Goal: Register for event/course

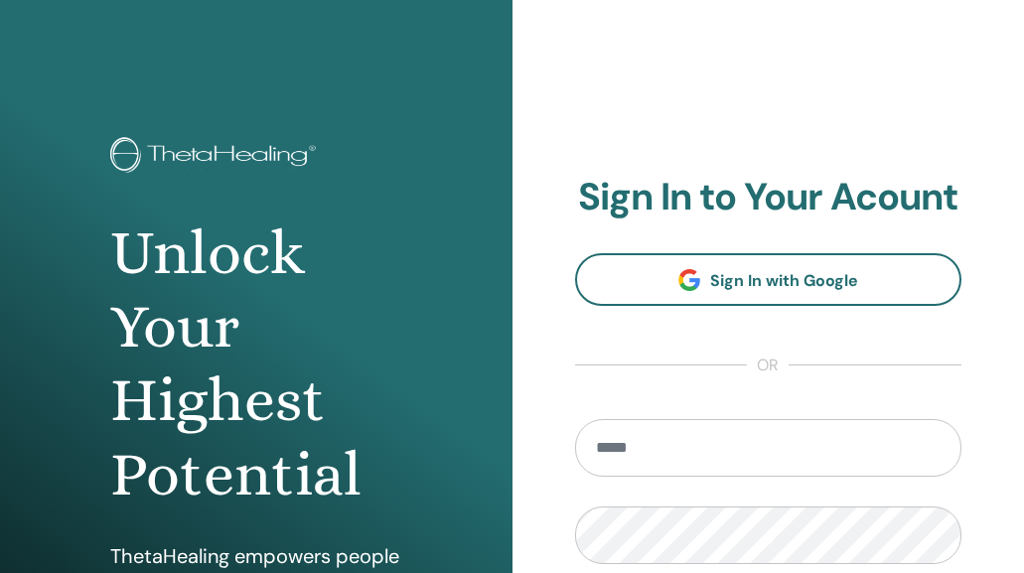
click at [757, 435] on input "email" at bounding box center [768, 448] width 387 height 58
click at [712, 446] on input "**********" at bounding box center [768, 448] width 387 height 58
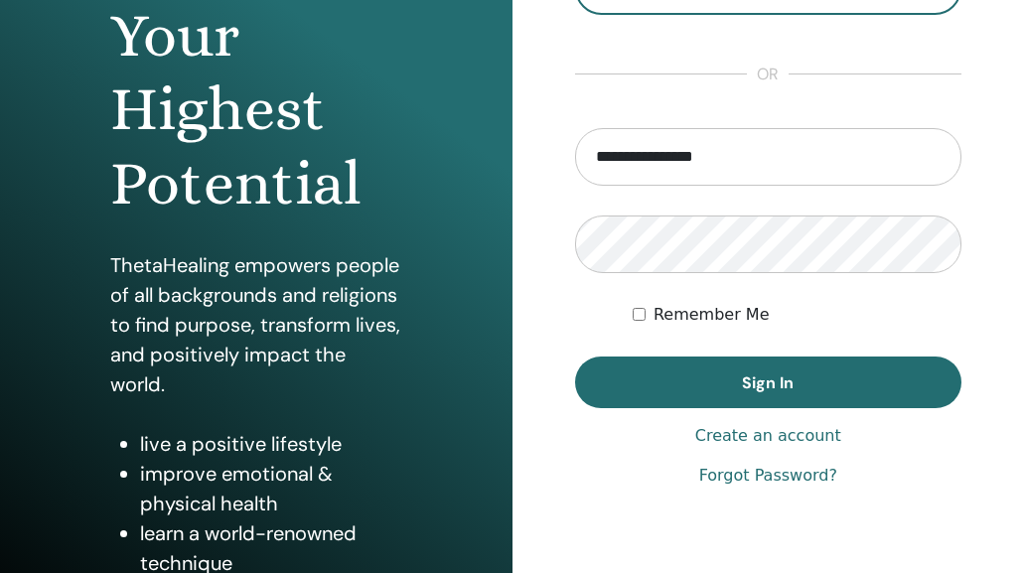
scroll to position [298, 0]
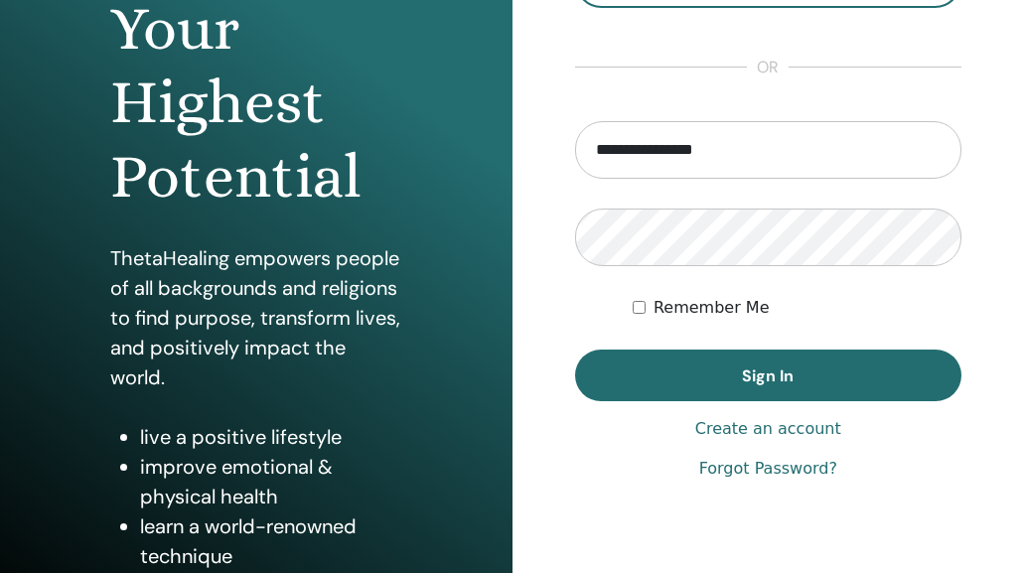
type input "**********"
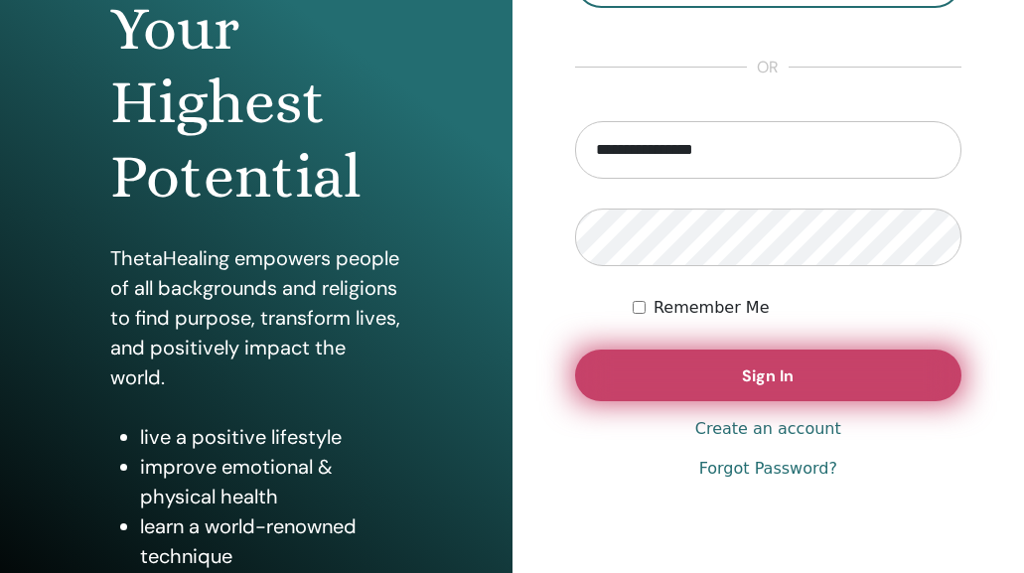
click at [847, 378] on button "Sign In" at bounding box center [768, 376] width 387 height 52
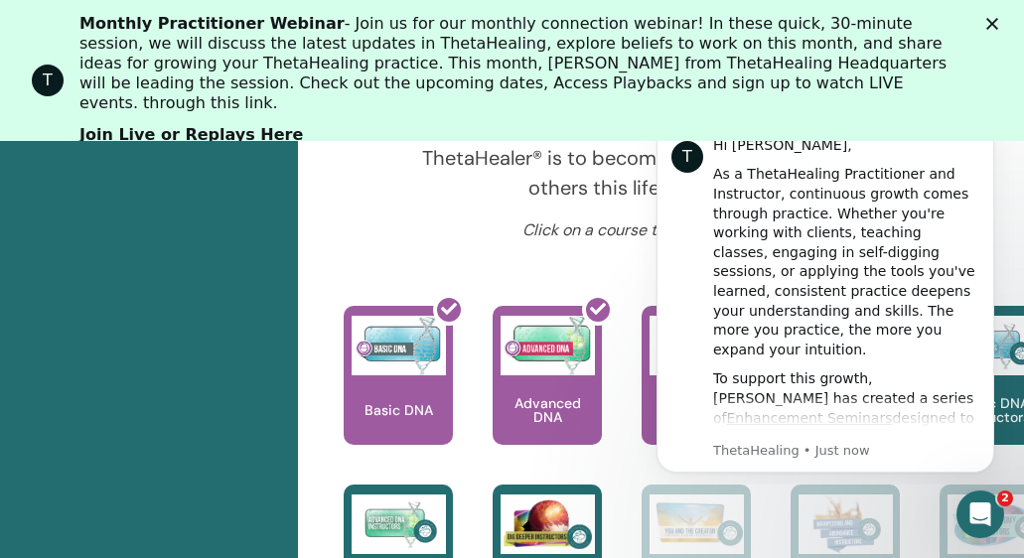
click at [998, 24] on polygon "Close" at bounding box center [992, 24] width 12 height 12
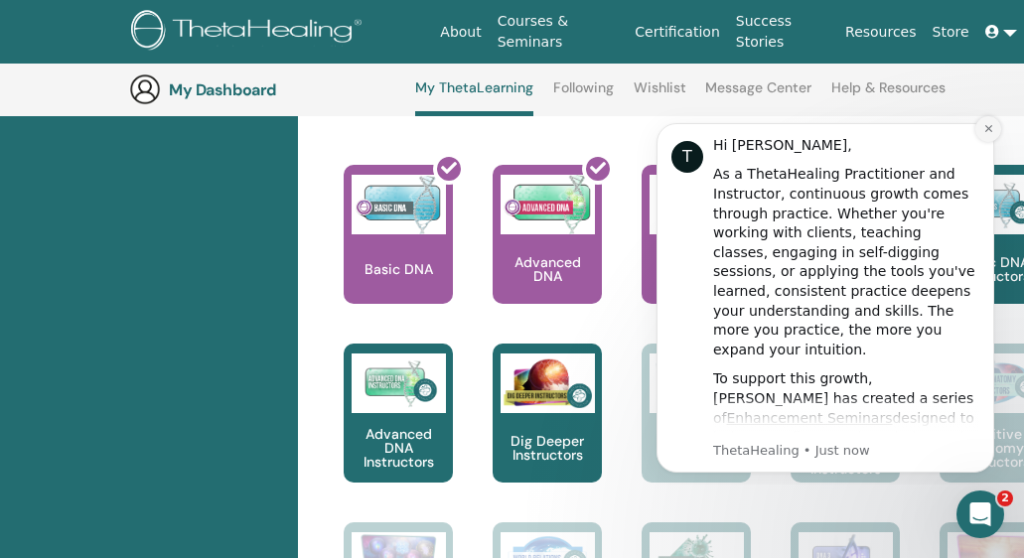
click at [986, 130] on icon "Dismiss notification" at bounding box center [987, 128] width 7 height 7
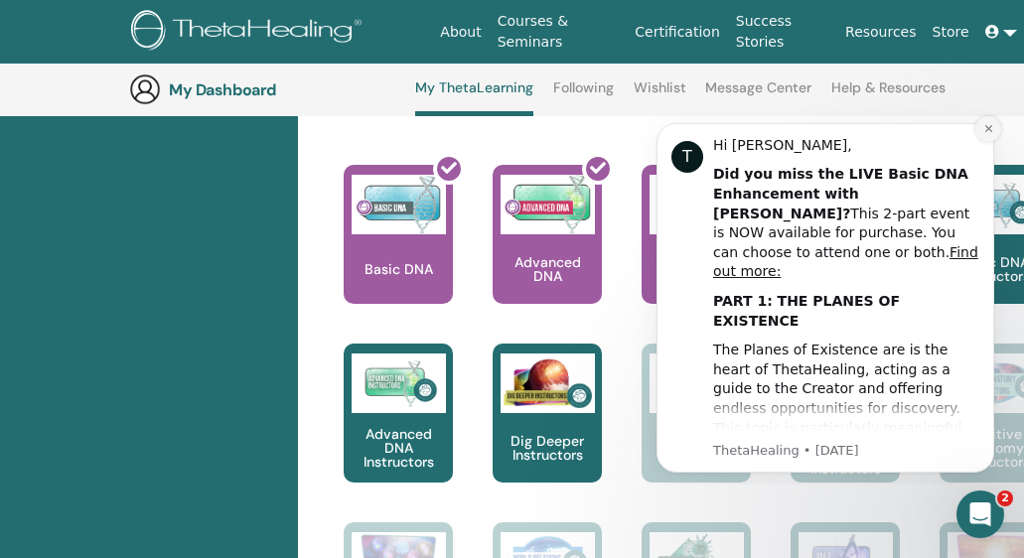
click at [990, 127] on icon "Dismiss notification" at bounding box center [987, 128] width 7 height 7
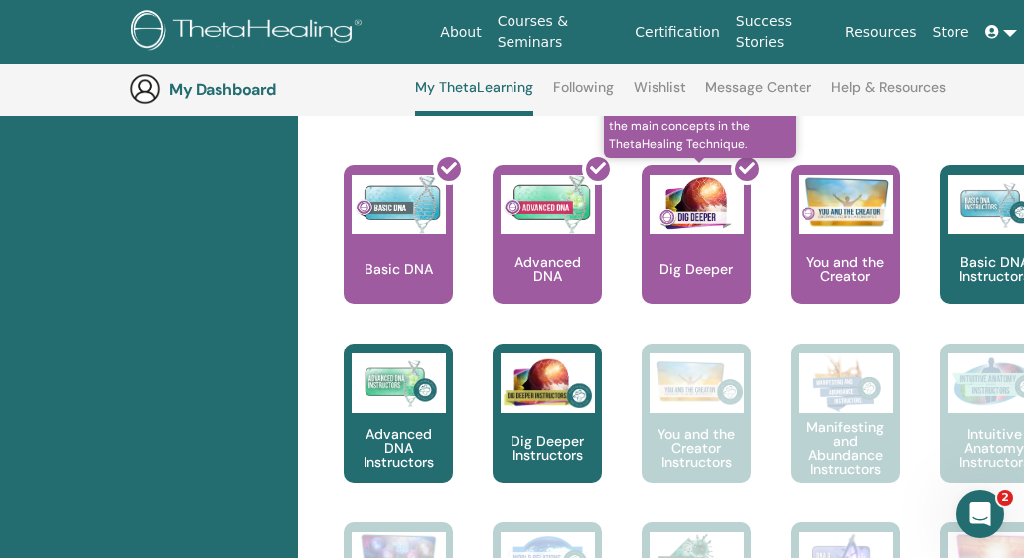
click at [697, 239] on div at bounding box center [708, 242] width 109 height 179
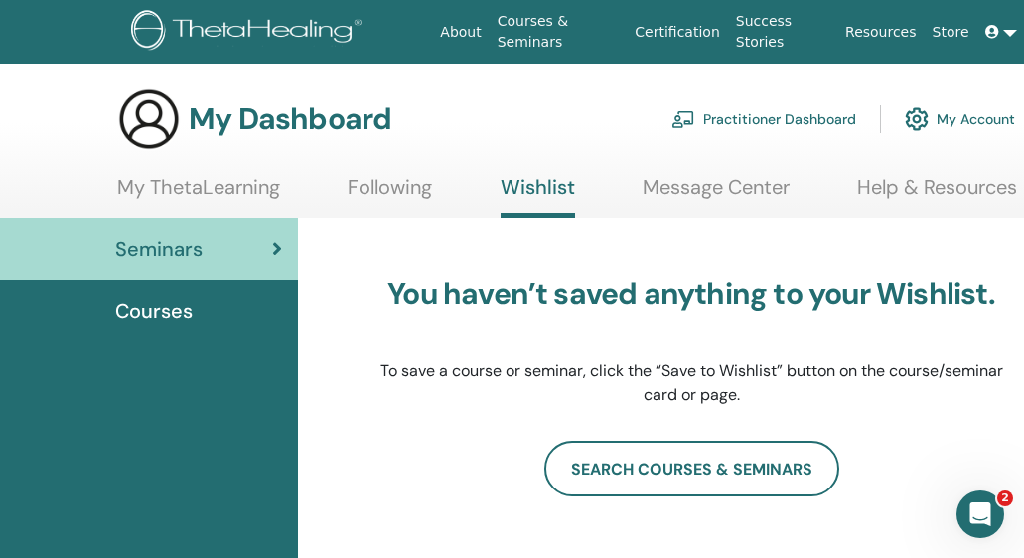
click at [696, 36] on link "Certification" at bounding box center [677, 32] width 100 height 37
click at [1002, 31] on span at bounding box center [994, 32] width 18 height 16
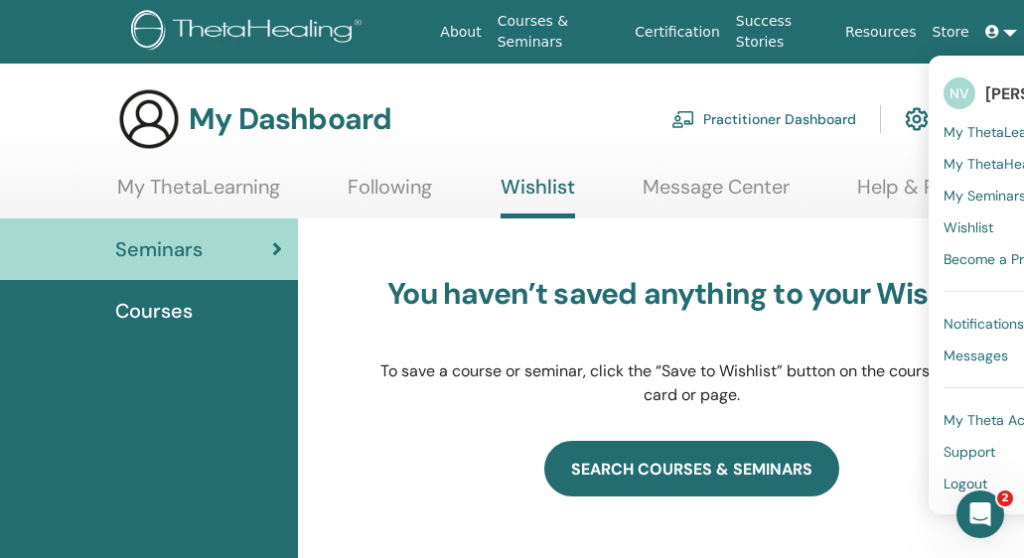
click at [706, 467] on link "search courses & seminars" at bounding box center [691, 469] width 295 height 56
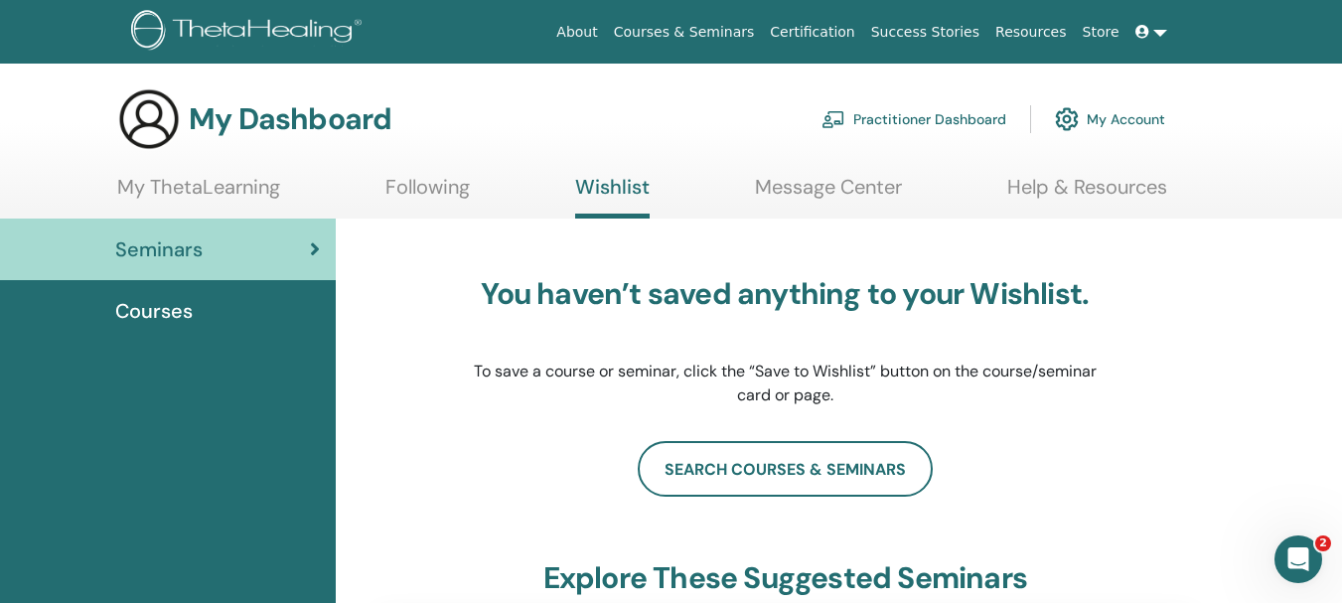
click at [834, 37] on link "Certification" at bounding box center [812, 32] width 100 height 37
